Goal: Information Seeking & Learning: Check status

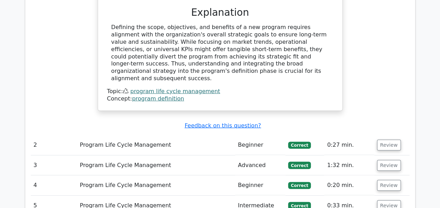
scroll to position [884, 0]
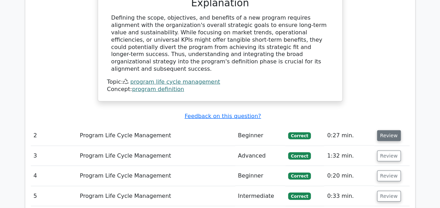
click at [382, 130] on button "Review" at bounding box center [389, 135] width 24 height 11
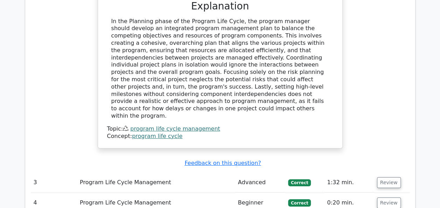
scroll to position [1196, 0]
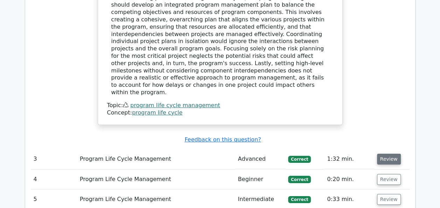
click at [386, 154] on button "Review" at bounding box center [389, 159] width 24 height 11
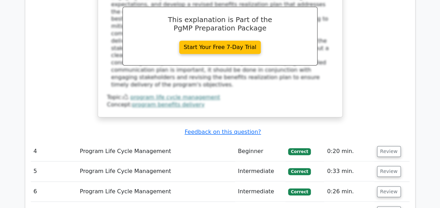
scroll to position [1641, 0]
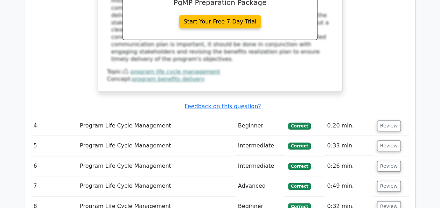
click at [384, 116] on td "Review" at bounding box center [392, 126] width 35 height 20
click at [385, 121] on button "Review" at bounding box center [389, 126] width 24 height 11
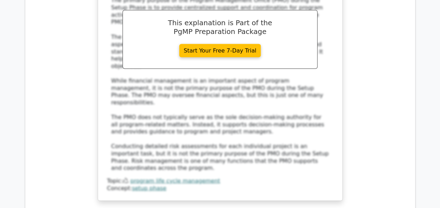
scroll to position [1939, 0]
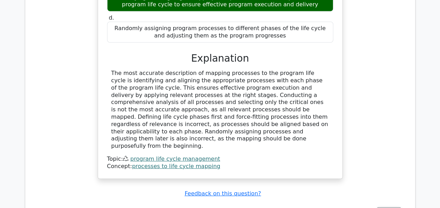
scroll to position [2347, 0]
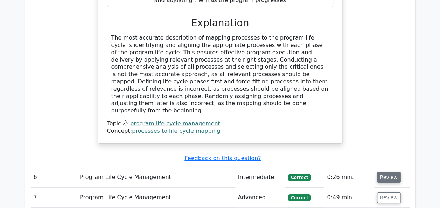
click at [383, 172] on button "Review" at bounding box center [389, 177] width 24 height 11
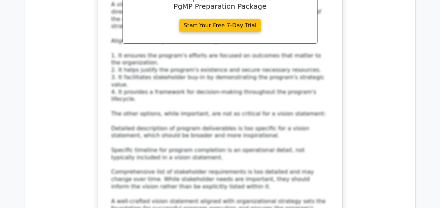
scroll to position [2703, 0]
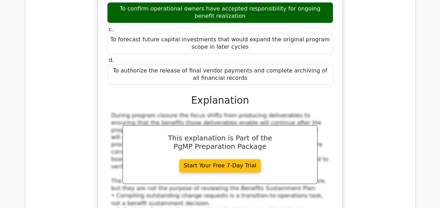
scroll to position [3123, 0]
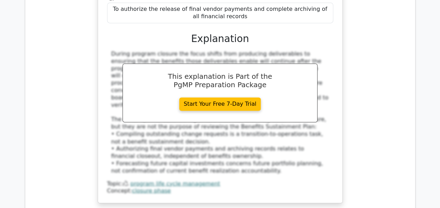
scroll to position [3193, 0]
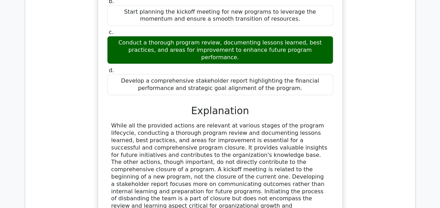
scroll to position [3487, 0]
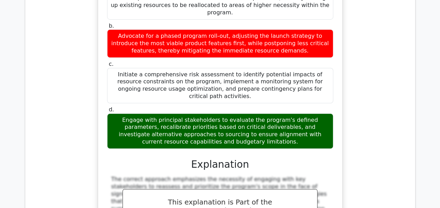
scroll to position [3889, 0]
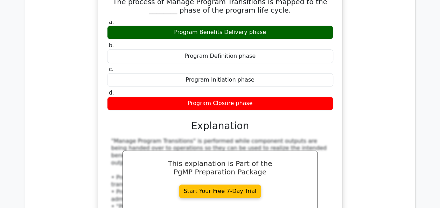
scroll to position [4249, 0]
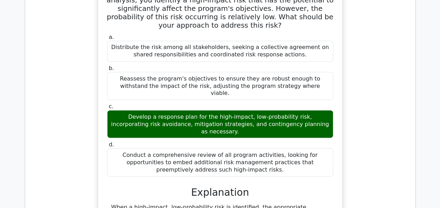
scroll to position [4566, 0]
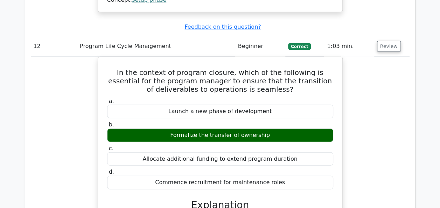
scroll to position [4866, 0]
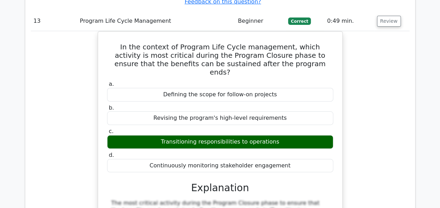
scroll to position [5221, 0]
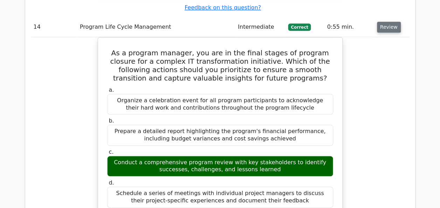
scroll to position [5613, 0]
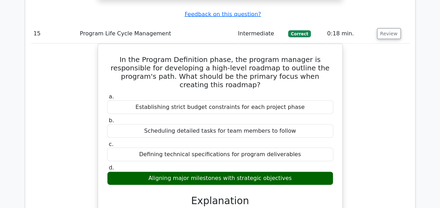
scroll to position [5950, 0]
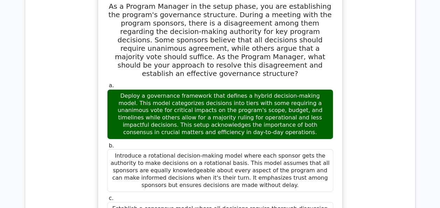
scroll to position [6398, 0]
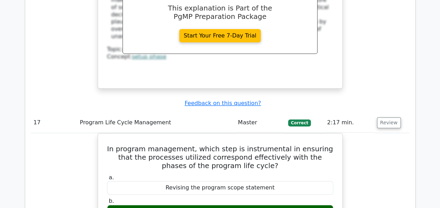
scroll to position [6720, 0]
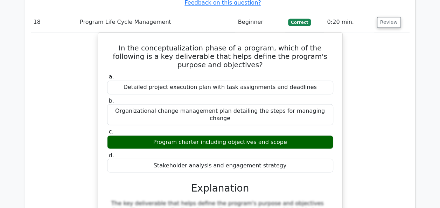
scroll to position [7188, 0]
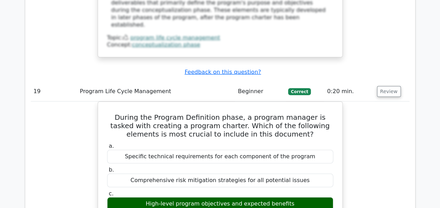
scroll to position [7590, 0]
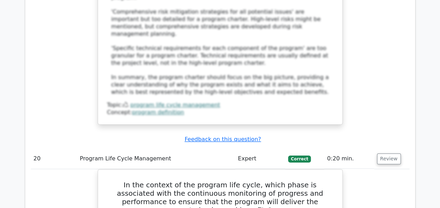
scroll to position [7996, 0]
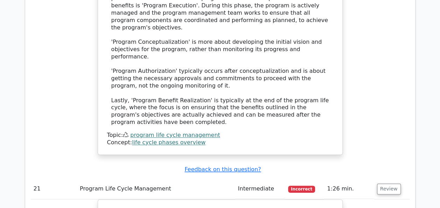
scroll to position [8360, 0]
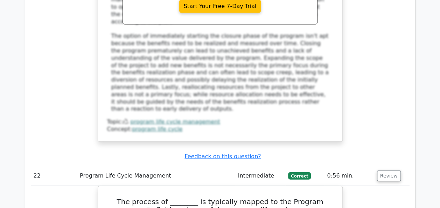
scroll to position [8743, 0]
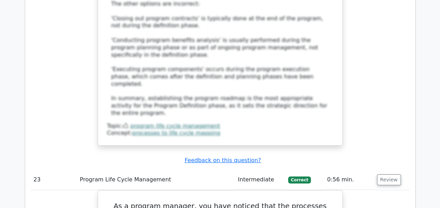
scroll to position [9178, 0]
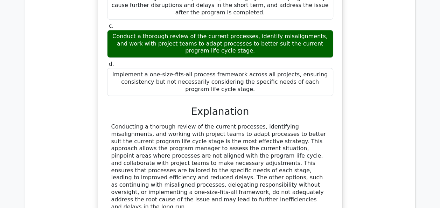
scroll to position [9505, 0]
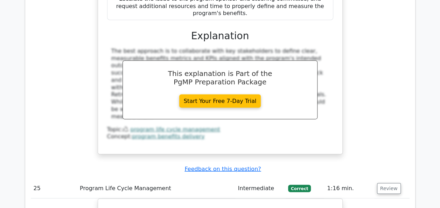
scroll to position [9991, 0]
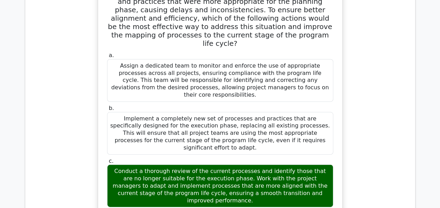
scroll to position [10211, 0]
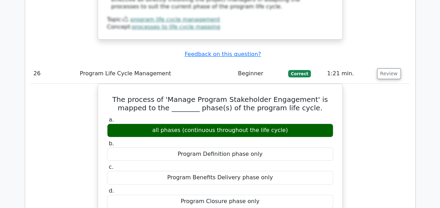
scroll to position [10594, 0]
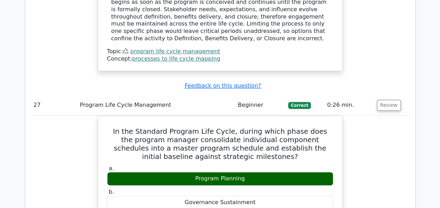
scroll to position [10874, 0]
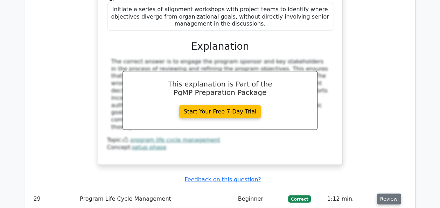
scroll to position [11449, 0]
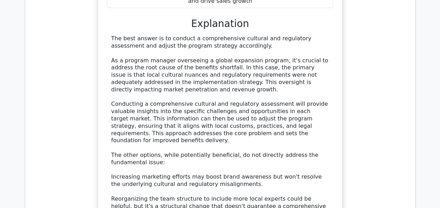
scroll to position [11851, 0]
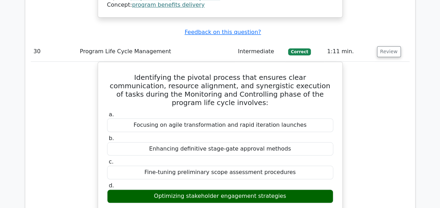
scroll to position [12173, 0]
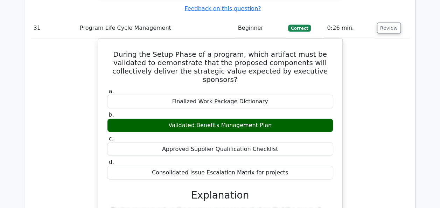
scroll to position [12594, 0]
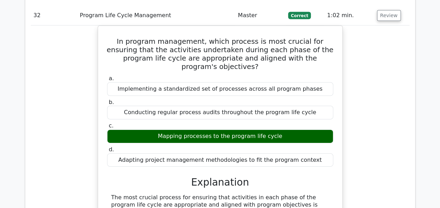
scroll to position [12972, 0]
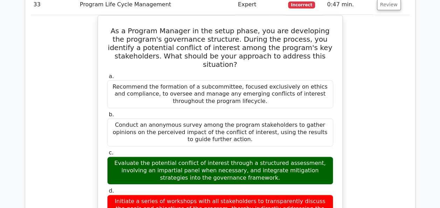
scroll to position [13393, 0]
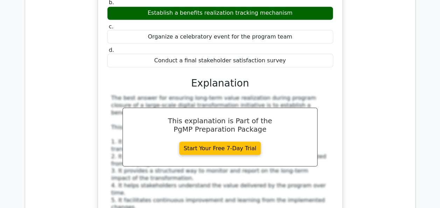
scroll to position [13860, 0]
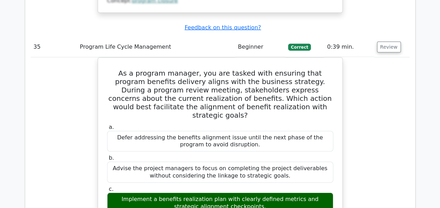
scroll to position [14197, 0]
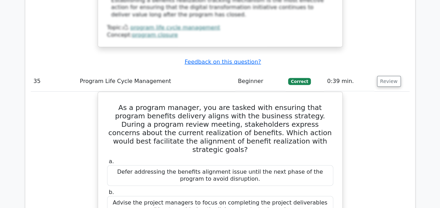
scroll to position [14155, 0]
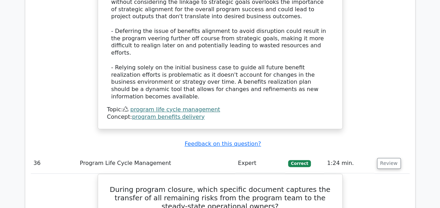
scroll to position [14547, 0]
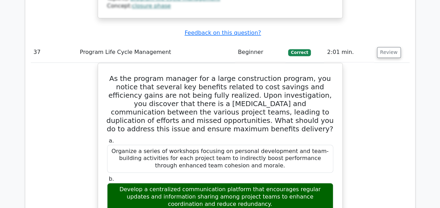
scroll to position [14996, 0]
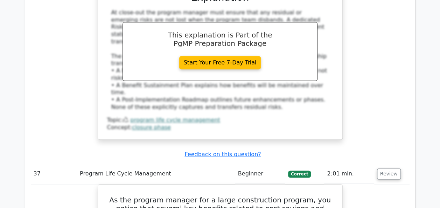
scroll to position [14842, 0]
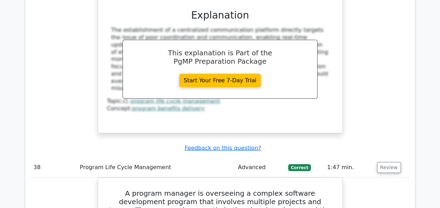
scroll to position [15276, 0]
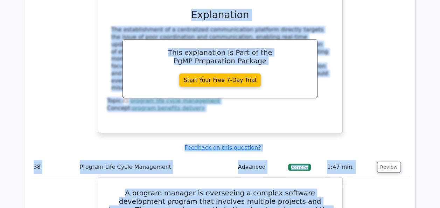
drag, startPoint x: 411, startPoint y: 171, endPoint x: 312, endPoint y: 66, distance: 144.3
drag, startPoint x: 312, startPoint y: 66, endPoint x: 386, endPoint y: 40, distance: 78.8
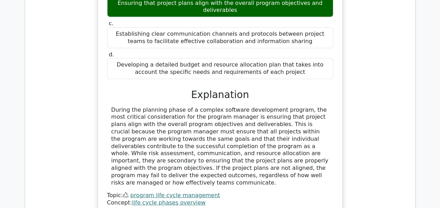
scroll to position [15585, 0]
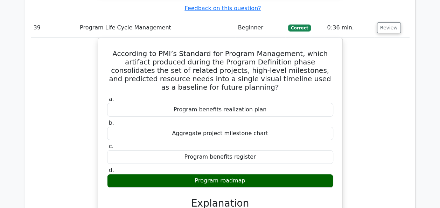
scroll to position [15795, 0]
